Goal: Information Seeking & Learning: Learn about a topic

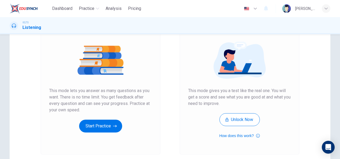
scroll to position [56, 0]
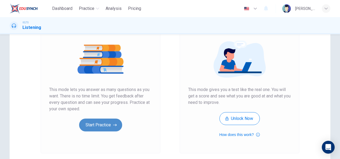
click at [111, 121] on button "Start Practice" at bounding box center [100, 125] width 43 height 13
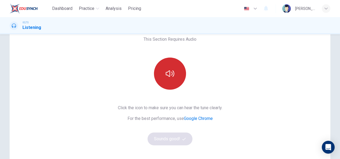
scroll to position [24, 0]
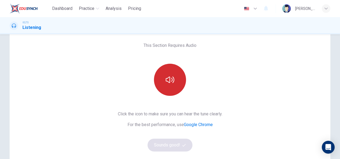
click at [174, 75] on button "button" at bounding box center [170, 80] width 32 height 32
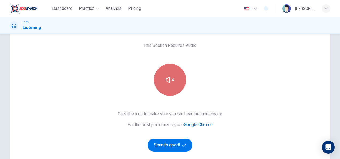
click at [175, 82] on button "button" at bounding box center [170, 80] width 32 height 32
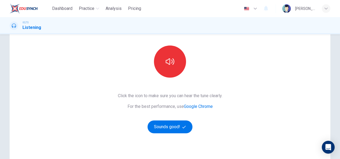
scroll to position [41, 0]
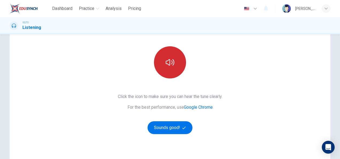
click at [168, 60] on icon "button" at bounding box center [170, 62] width 9 height 6
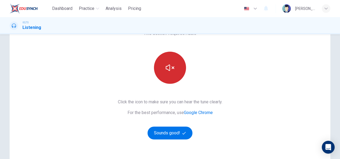
scroll to position [34, 0]
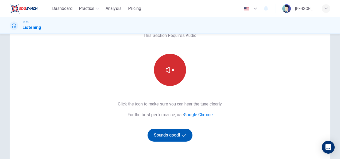
click at [183, 131] on button "Sounds good!" at bounding box center [170, 135] width 45 height 13
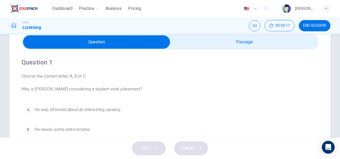
scroll to position [22, 0]
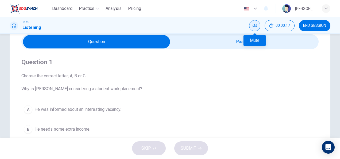
click at [252, 26] on button "Mute" at bounding box center [254, 25] width 11 height 11
click at [252, 27] on button "Unmute" at bounding box center [254, 25] width 11 height 11
click at [188, 44] on input "checkbox" at bounding box center [96, 41] width 446 height 13
checkbox input "true"
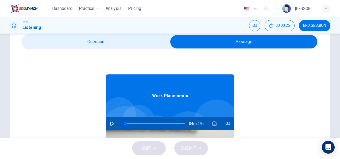
click at [111, 125] on icon "button" at bounding box center [113, 123] width 4 height 4
type input "1"
type input "4"
click at [156, 49] on div "Work Placements 04m 36s" at bounding box center [170, 152] width 128 height 207
click at [132, 44] on input "checkbox" at bounding box center [244, 41] width 446 height 13
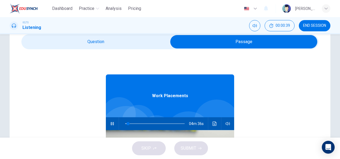
checkbox input "false"
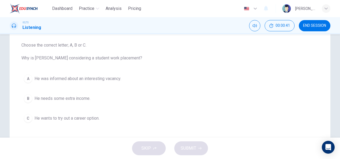
scroll to position [54, 0]
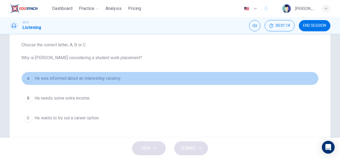
click at [28, 78] on div "A" at bounding box center [28, 78] width 9 height 9
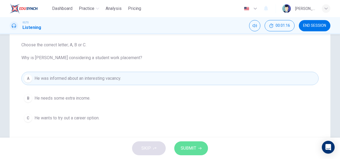
click at [185, 145] on span "SUBMIT" at bounding box center [189, 148] width 16 height 7
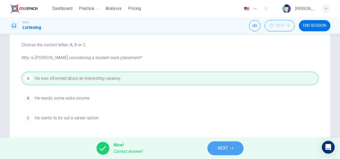
click at [223, 147] on span "NEXT" at bounding box center [223, 148] width 10 height 7
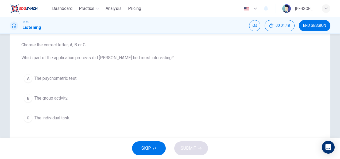
click at [63, 96] on span "The group activity." at bounding box center [52, 98] width 34 height 6
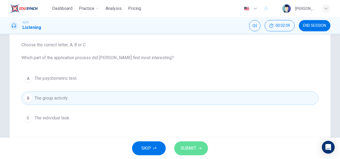
click at [193, 147] on span "SUBMIT" at bounding box center [189, 148] width 16 height 7
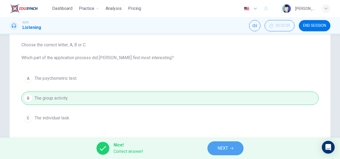
click at [217, 144] on button "NEXT" at bounding box center [226, 148] width 36 height 14
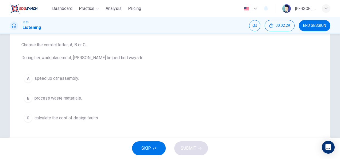
click at [88, 118] on span "calculate the cost of design faults" at bounding box center [67, 118] width 64 height 6
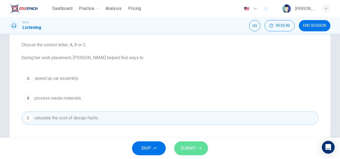
click at [188, 146] on span "SUBMIT" at bounding box center [189, 148] width 16 height 7
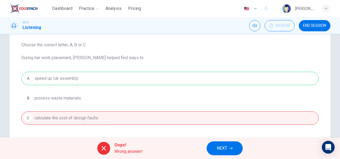
click at [230, 149] on icon "button" at bounding box center [231, 148] width 3 height 3
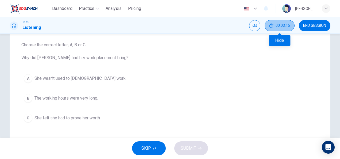
click at [279, 26] on span "00:03:15" at bounding box center [283, 26] width 14 height 4
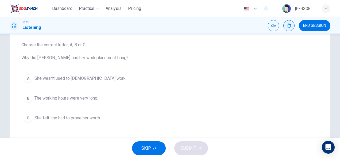
scroll to position [0, 0]
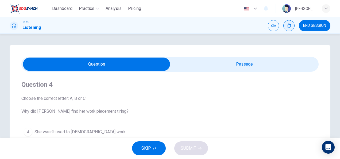
click at [225, 77] on div "Question 4 Choose the correct letter; A, B or C. Why did Linda find her work pl…" at bounding box center [170, 129] width 298 height 115
type input "68"
click at [216, 67] on input "checkbox" at bounding box center [96, 64] width 446 height 13
checkbox input "true"
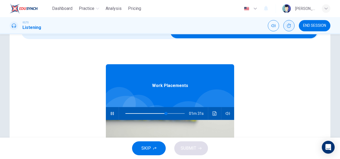
scroll to position [67, 0]
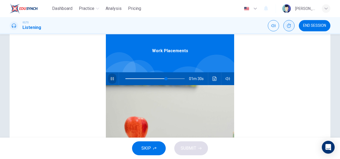
click at [110, 77] on icon "button" at bounding box center [112, 79] width 4 height 4
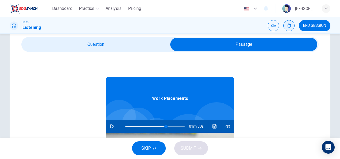
scroll to position [12, 0]
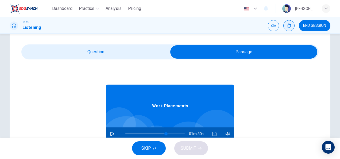
click at [22, 28] on div "IELTS Listening" at bounding box center [26, 26] width 32 height 10
click at [151, 148] on span "SKIP" at bounding box center [147, 148] width 10 height 7
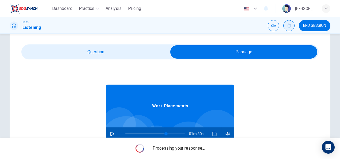
click at [318, 24] on span "END SESSION" at bounding box center [314, 26] width 23 height 4
type input "69"
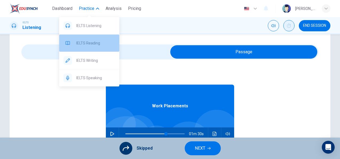
click at [86, 44] on span "IELTS Reading" at bounding box center [95, 43] width 39 height 6
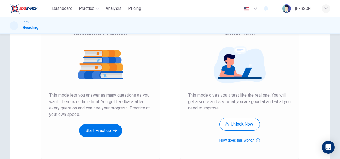
scroll to position [51, 0]
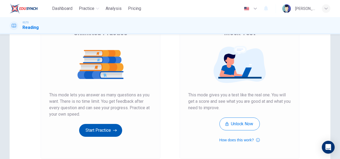
click at [107, 130] on button "Start Practice" at bounding box center [100, 130] width 43 height 13
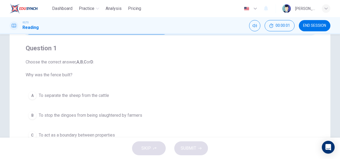
scroll to position [18, 0]
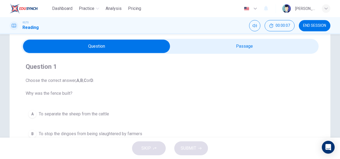
click at [189, 46] on input "checkbox" at bounding box center [96, 46] width 446 height 13
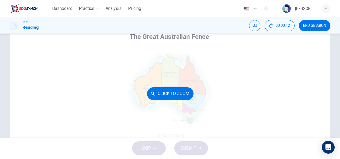
scroll to position [35, 0]
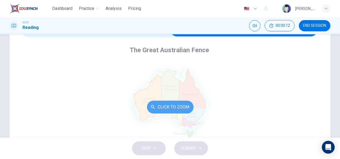
click at [182, 106] on button "Click to Zoom" at bounding box center [170, 107] width 47 height 13
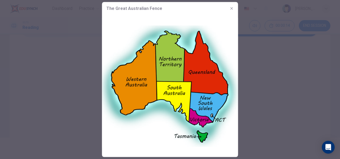
click at [231, 8] on icon "button" at bounding box center [232, 8] width 4 height 4
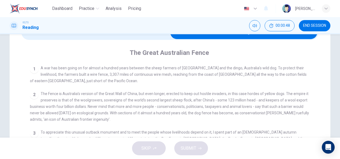
scroll to position [27, 0]
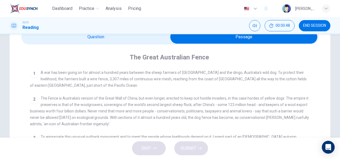
click at [92, 38] on input "checkbox" at bounding box center [244, 36] width 446 height 13
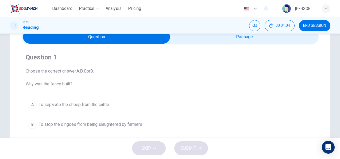
click at [223, 39] on input "checkbox" at bounding box center [96, 36] width 446 height 13
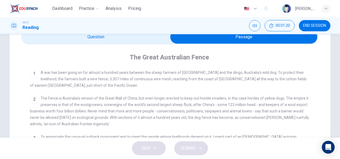
click at [98, 42] on input "checkbox" at bounding box center [244, 36] width 446 height 13
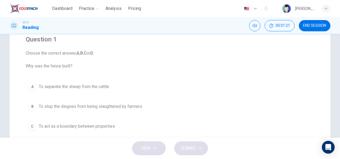
scroll to position [47, 0]
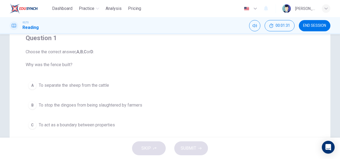
click at [31, 104] on div "B" at bounding box center [32, 105] width 9 height 9
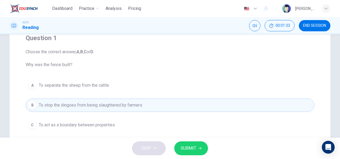
click at [199, 146] on button "SUBMIT" at bounding box center [191, 148] width 34 height 14
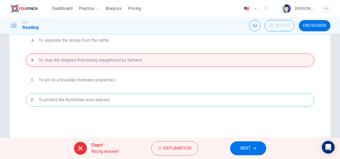
scroll to position [94, 0]
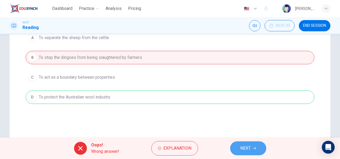
click at [246, 147] on span "NEXT" at bounding box center [246, 148] width 10 height 7
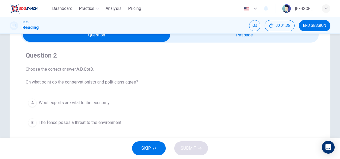
scroll to position [29, 0]
click at [210, 40] on input "checkbox" at bounding box center [96, 34] width 446 height 13
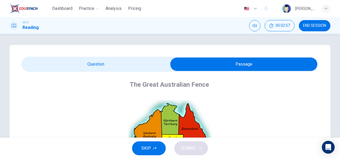
scroll to position [0, 0]
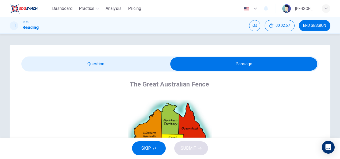
click at [121, 65] on input "checkbox" at bounding box center [244, 63] width 446 height 13
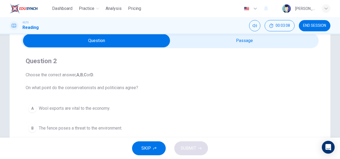
scroll to position [18, 0]
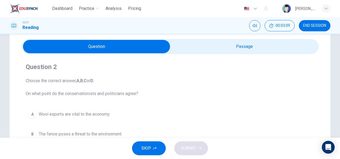
click at [225, 52] on input "checkbox" at bounding box center [96, 46] width 446 height 13
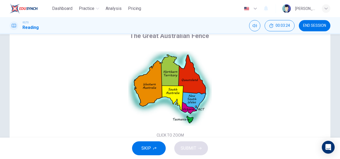
scroll to position [0, 0]
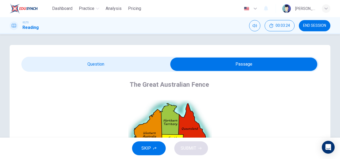
click at [121, 62] on input "checkbox" at bounding box center [244, 64] width 446 height 13
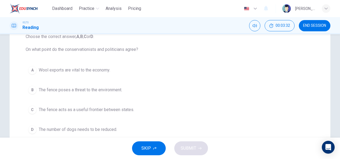
scroll to position [62, 0]
click at [88, 89] on span "The fence poses a threat to the environment." at bounding box center [80, 89] width 83 height 6
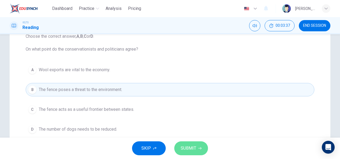
click at [196, 151] on span "SUBMIT" at bounding box center [189, 148] width 16 height 7
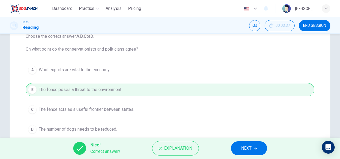
click at [250, 147] on span "NEXT" at bounding box center [246, 148] width 10 height 7
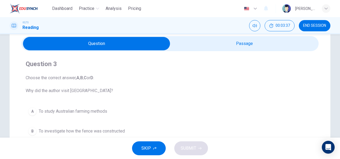
scroll to position [19, 0]
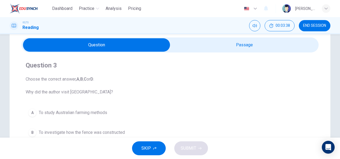
click at [206, 38] on span at bounding box center [170, 44] width 298 height 15
click at [208, 49] on input "checkbox" at bounding box center [96, 44] width 446 height 13
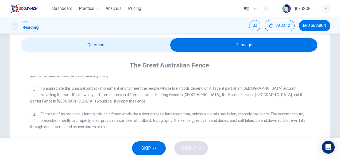
scroll to position [159, 0]
click at [122, 37] on div "Question 3 Choose the correct answer, A , B , C or D . Why did the author visit…" at bounding box center [170, 153] width 321 height 254
click at [122, 41] on input "checkbox" at bounding box center [244, 44] width 446 height 13
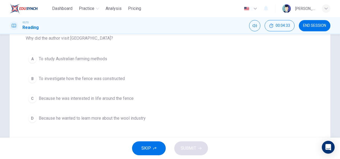
scroll to position [65, 0]
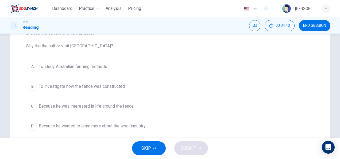
click at [26, 127] on button "D Because he wanted to learn more about the wool industry" at bounding box center [170, 125] width 289 height 13
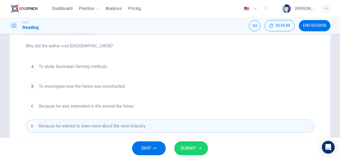
click at [184, 152] on button "SUBMIT" at bounding box center [191, 148] width 34 height 14
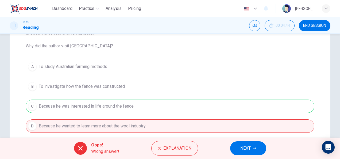
click at [246, 147] on span "NEXT" at bounding box center [246, 148] width 10 height 7
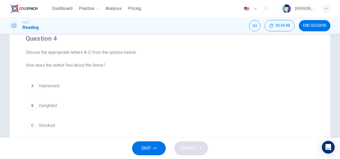
scroll to position [22, 0]
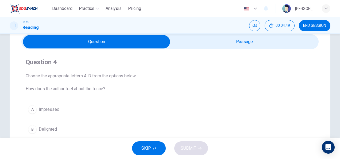
click at [229, 38] on input "checkbox" at bounding box center [96, 41] width 446 height 13
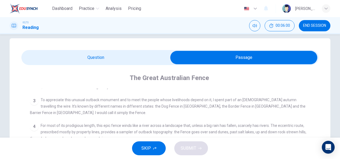
scroll to position [6, 0]
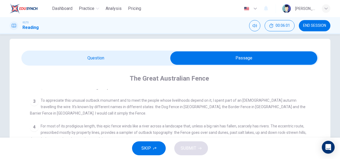
click at [119, 56] on input "checkbox" at bounding box center [244, 57] width 446 height 13
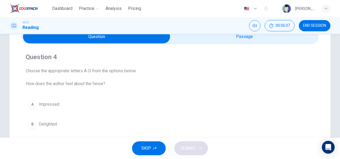
scroll to position [27, 0]
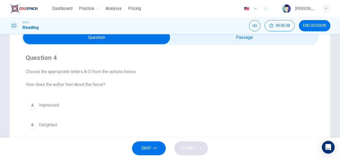
click at [244, 36] on input "checkbox" at bounding box center [96, 37] width 446 height 13
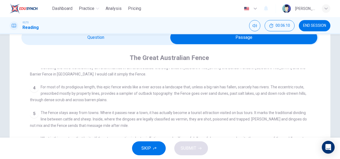
scroll to position [178, 0]
click at [147, 39] on input "checkbox" at bounding box center [244, 37] width 446 height 13
checkbox input "false"
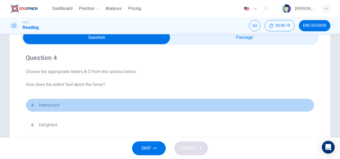
click at [50, 104] on span "Impressed" at bounding box center [49, 105] width 21 height 6
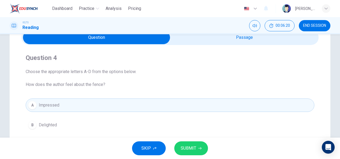
click at [189, 148] on span "SUBMIT" at bounding box center [189, 148] width 16 height 7
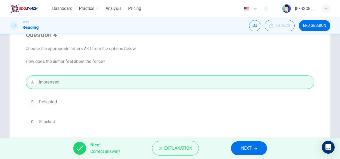
scroll to position [45, 0]
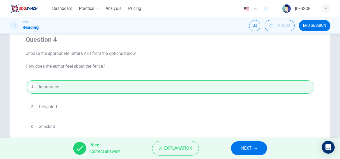
click at [255, 148] on icon "button" at bounding box center [255, 148] width 3 height 3
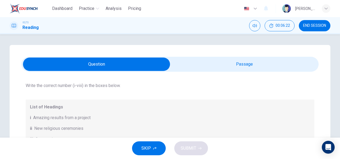
scroll to position [39, 0]
click at [256, 29] on button "Mute" at bounding box center [254, 25] width 11 height 11
click at [256, 29] on button "Unmute" at bounding box center [254, 25] width 11 height 11
click at [86, 9] on span "Practice" at bounding box center [87, 8] width 16 height 6
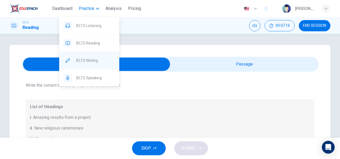
click at [102, 56] on div "IELTS Writing" at bounding box center [89, 60] width 60 height 17
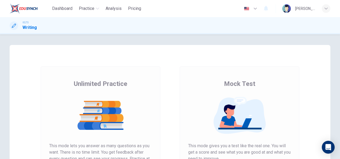
scroll to position [48, 0]
